Goal: Task Accomplishment & Management: Manage account settings

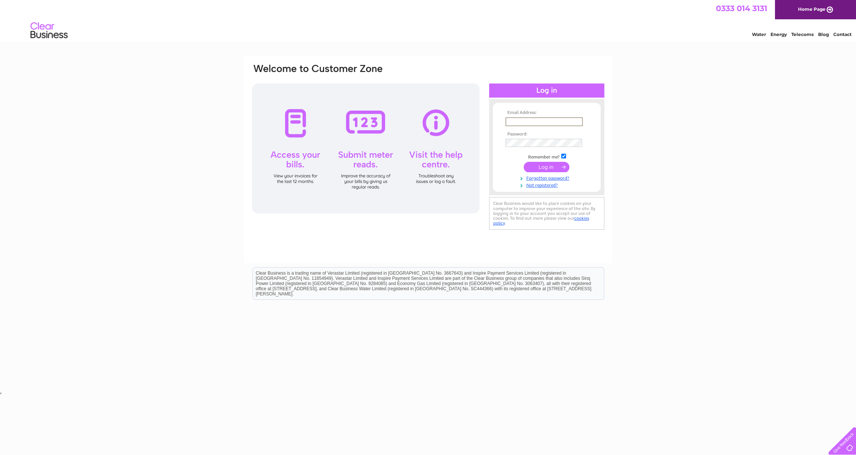
click at [546, 121] on input "text" at bounding box center [543, 121] width 77 height 9
type input "[EMAIL_ADDRESS][DOMAIN_NAME]"
click at [523, 162] on input "submit" at bounding box center [546, 167] width 46 height 10
